Goal: Information Seeking & Learning: Check status

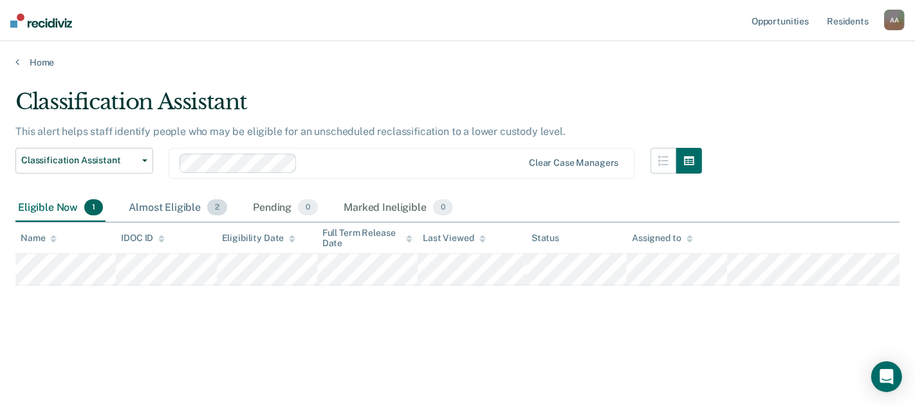
click at [188, 203] on div "Almost Eligible 2" at bounding box center [178, 208] width 104 height 28
